Goal: Ask a question

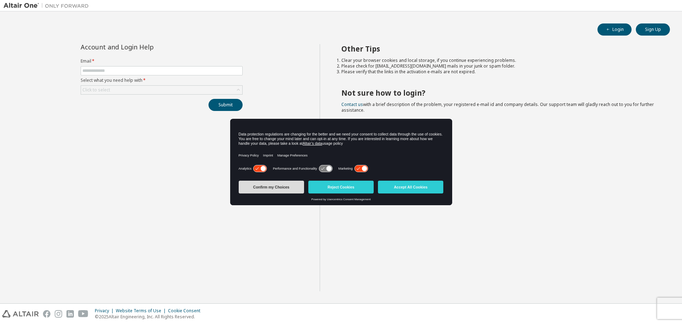
click at [286, 187] on button "Confirm my Choices" at bounding box center [271, 186] width 65 height 13
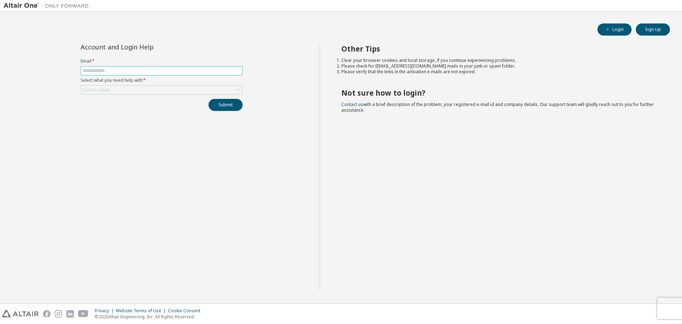
click at [155, 72] on input "text" at bounding box center [161, 71] width 158 height 6
type input "**********"
click at [150, 90] on div "Click to select" at bounding box center [161, 90] width 161 height 9
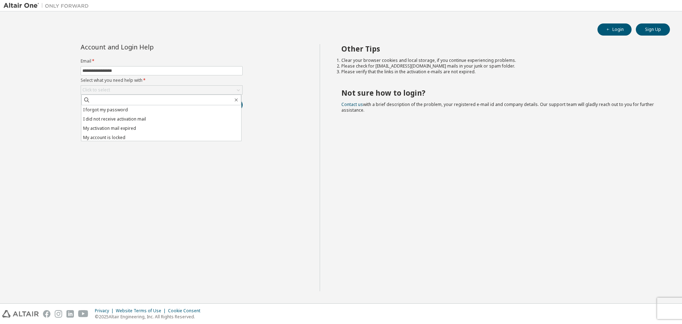
click at [328, 121] on div "Other Tips Clear your browser cookies and local storage, if you continue experi…" at bounding box center [499, 167] width 359 height 247
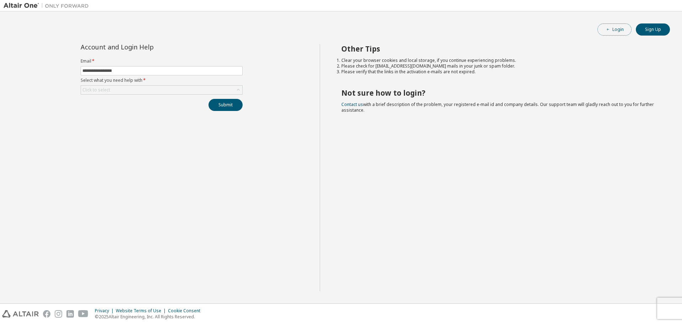
click at [618, 31] on button "Login" at bounding box center [615, 29] width 34 height 12
click at [112, 70] on input "text" at bounding box center [161, 71] width 158 height 6
type input "**********"
click at [120, 90] on div "Click to select" at bounding box center [161, 90] width 161 height 9
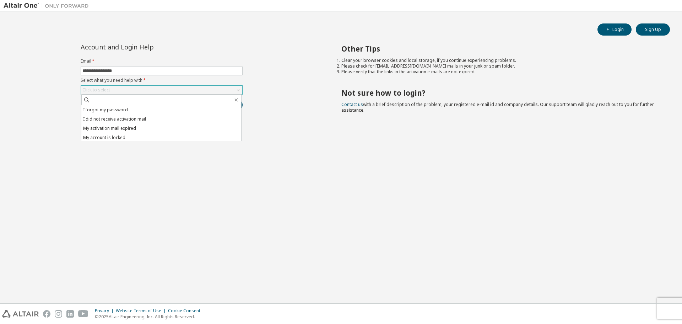
scroll to position [20, 0]
click at [146, 138] on li "I don't know but can't login" at bounding box center [161, 135] width 160 height 9
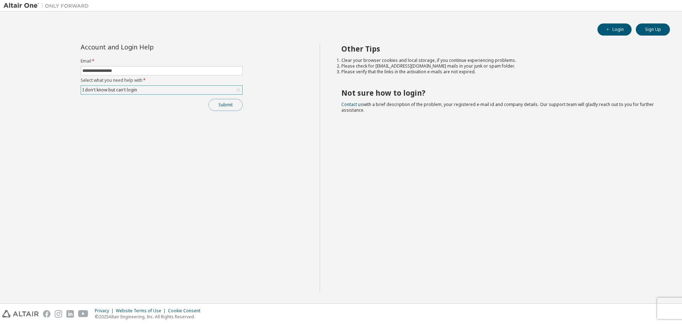
click at [232, 105] on button "Submit" at bounding box center [226, 105] width 34 height 12
click at [150, 87] on div "I don't know but can't login" at bounding box center [161, 90] width 161 height 9
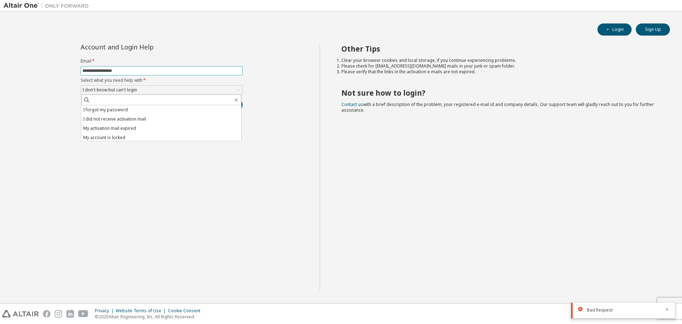
click at [138, 69] on input "**********" at bounding box center [161, 71] width 158 height 6
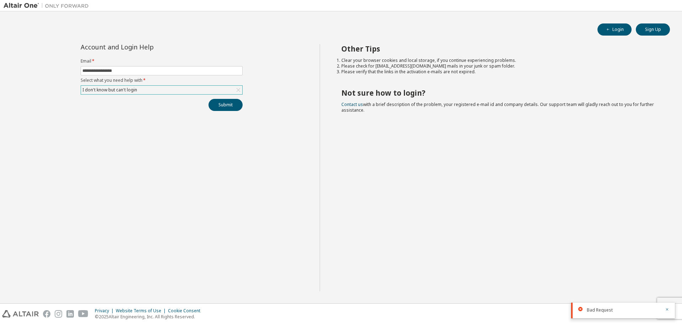
click at [162, 94] on div "I don't know but can't login" at bounding box center [162, 89] width 162 height 9
click at [163, 88] on div "I don't know but can't login" at bounding box center [161, 90] width 161 height 9
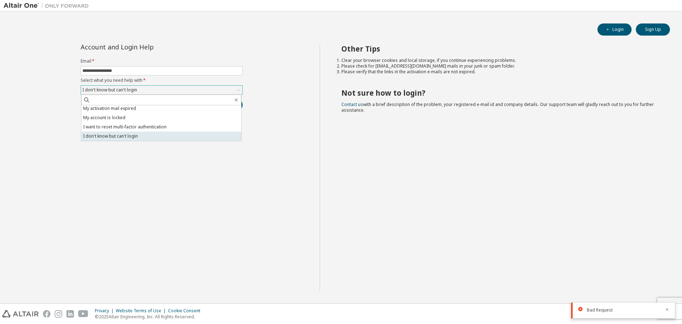
click at [160, 136] on li "I don't know but can't login" at bounding box center [161, 135] width 160 height 9
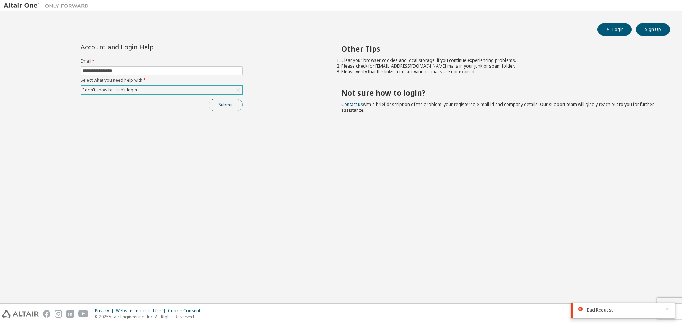
click at [222, 106] on button "Submit" at bounding box center [226, 105] width 34 height 12
click at [669, 288] on icon "button" at bounding box center [667, 288] width 4 height 4
click at [594, 257] on div "Other Tips Clear your browser cookies and local storage, if you continue experi…" at bounding box center [499, 167] width 359 height 247
click at [667, 310] on icon "button" at bounding box center [667, 309] width 4 height 4
click at [643, 279] on div "Other Tips Clear your browser cookies and local storage, if you continue experi…" at bounding box center [499, 167] width 359 height 247
